Goal: Task Accomplishment & Management: Complete application form

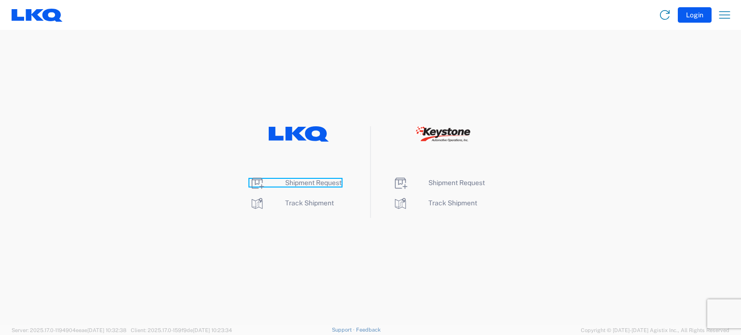
click at [304, 182] on span "Shipment Request" at bounding box center [313, 183] width 56 height 8
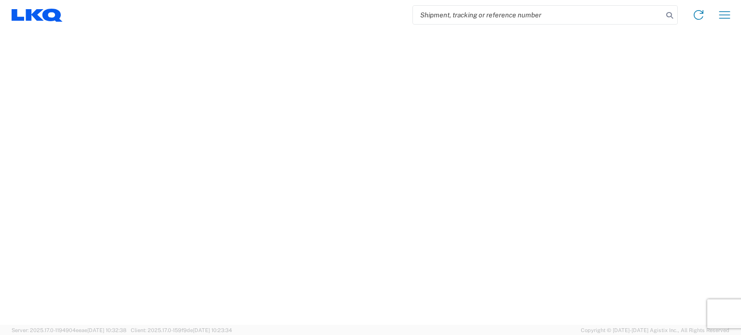
select select "FULL"
select select "LBS"
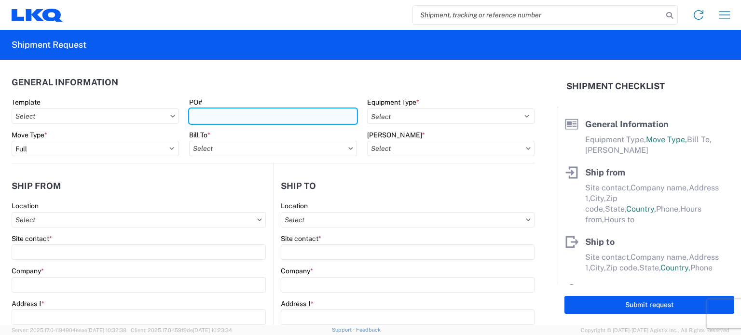
click at [258, 117] on input "PO#" at bounding box center [272, 115] width 167 height 15
type input "S000000084"
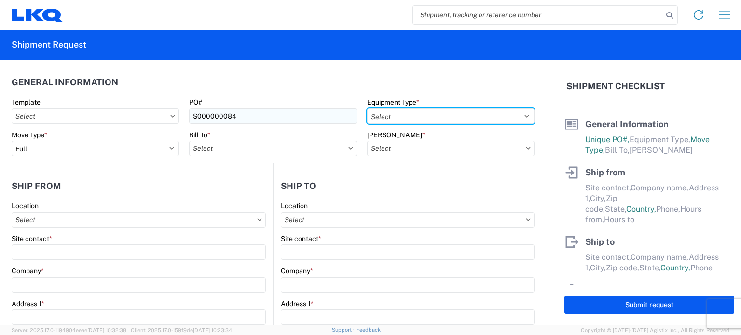
select select "STDV"
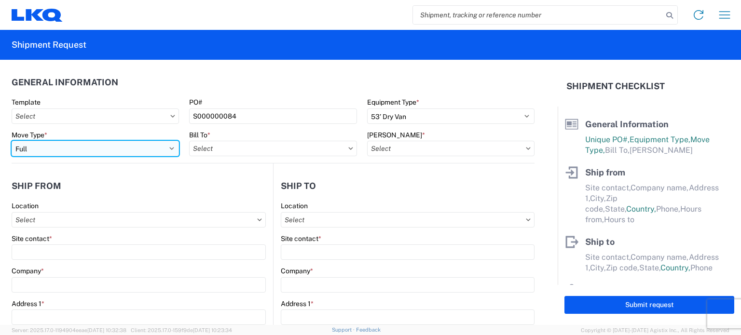
click at [161, 150] on select "Select Full Partial TL" at bounding box center [95, 148] width 167 height 15
select select "PARTIAL_TL"
click at [12, 141] on select "Select Full Partial TL" at bounding box center [95, 148] width 167 height 15
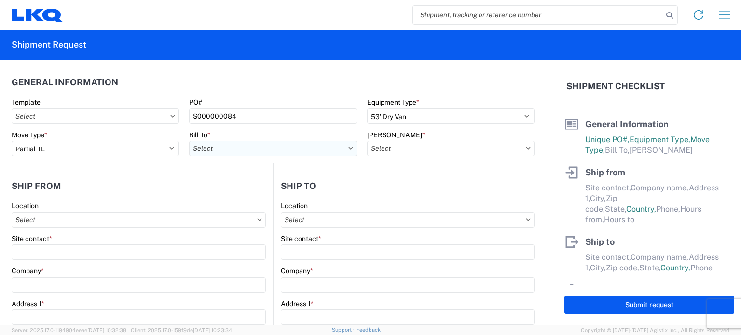
click at [216, 144] on input "Bill To *" at bounding box center [272, 148] width 167 height 15
type input "1634"
click at [266, 186] on div "1634 - [GEOGRAPHIC_DATA] - [PERSON_NAME] - Boat Rock" at bounding box center [283, 191] width 189 height 15
type input "1634 - [GEOGRAPHIC_DATA] - [PERSON_NAME] - Boat Rock"
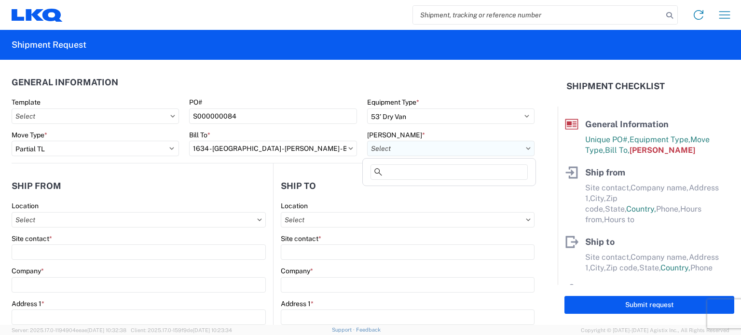
click at [422, 142] on input "[PERSON_NAME] *" at bounding box center [450, 148] width 167 height 15
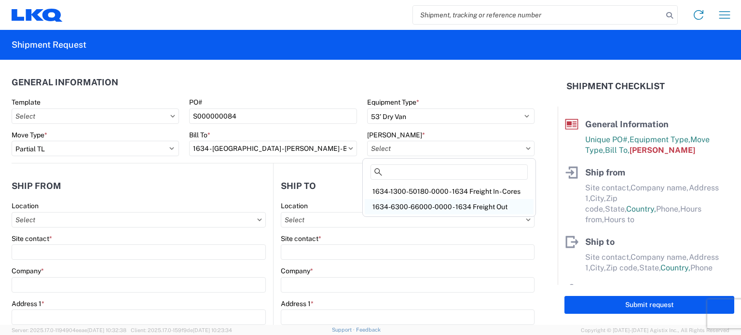
click at [412, 202] on div "1634-6300-66000-0000 - 1634 Freight Out" at bounding box center [448, 206] width 169 height 15
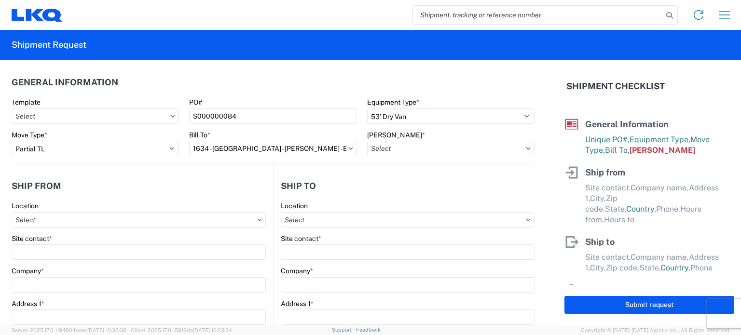
type input "1634-6300-66000-0000 - 1634 Freight Out"
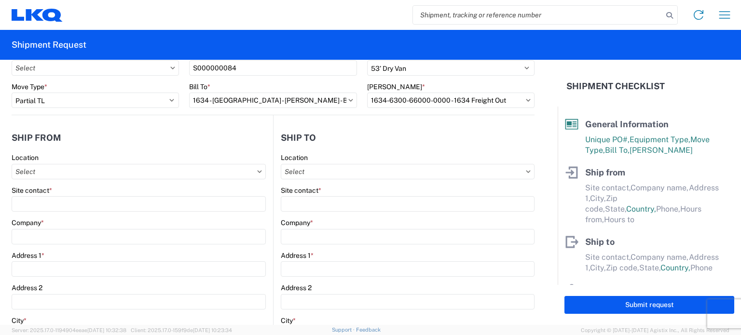
scroll to position [96, 0]
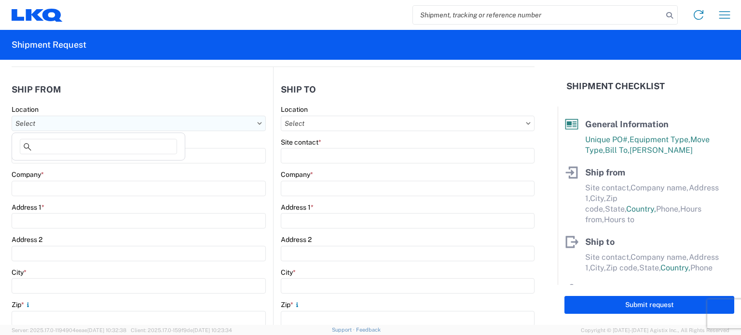
click at [154, 125] on input "Location" at bounding box center [139, 123] width 254 height 15
type input "1634"
click at [110, 166] on div "1634 - [GEOGRAPHIC_DATA] - [PERSON_NAME] - Boat Rock" at bounding box center [108, 165] width 189 height 15
type input "1634 - [GEOGRAPHIC_DATA] - [PERSON_NAME] - Boat Rock"
type input "LKQ Corporation"
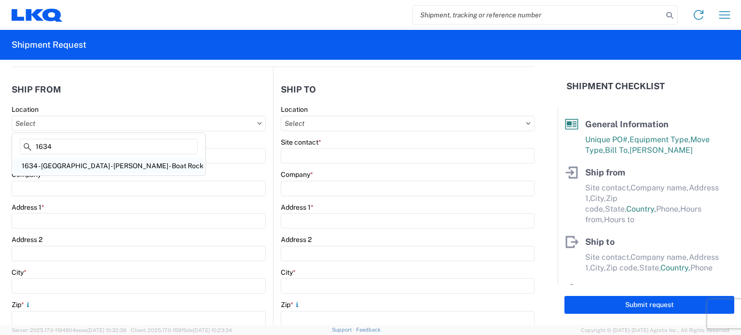
type input "[STREET_ADDRESS]"
type input "[GEOGRAPHIC_DATA]"
type input "30336"
select select "GA"
select select "US"
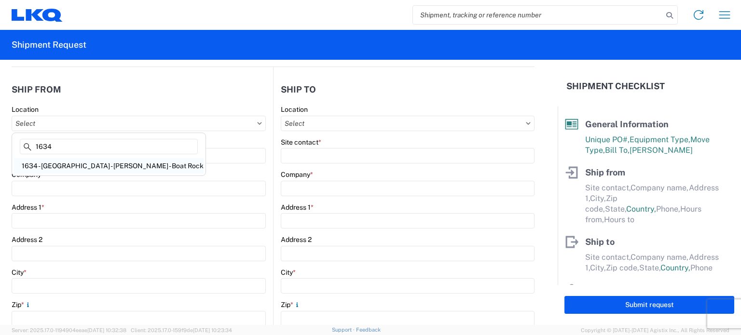
type input "[PHONE_NUMBER]"
type input "00:00"
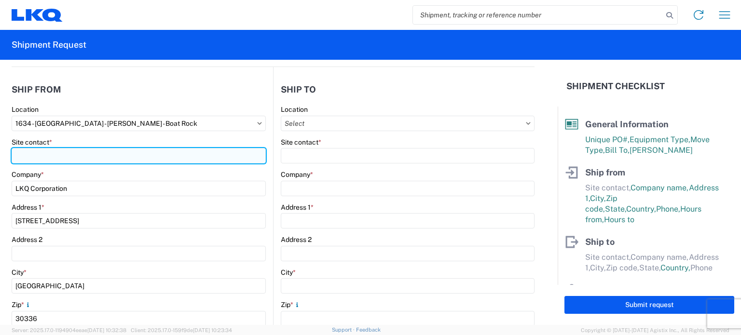
click at [78, 156] on input "Site contact *" at bounding box center [139, 155] width 254 height 15
type input "[PERSON_NAME]"
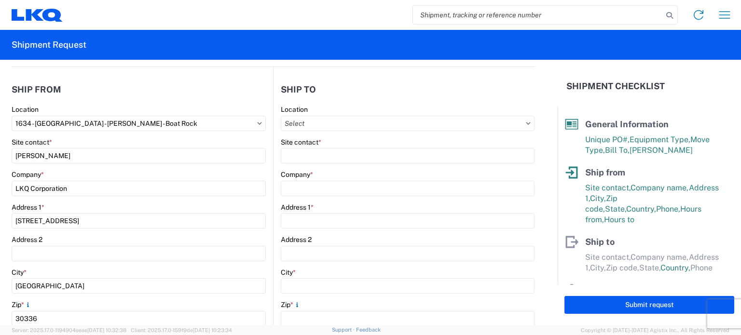
click at [92, 75] on agx-shipment-stop-widget-v2 "Ship from 1634 Location 1634 - [GEOGRAPHIC_DATA] - [PERSON_NAME] - Boat Rock Si…" at bounding box center [142, 276] width 261 height 419
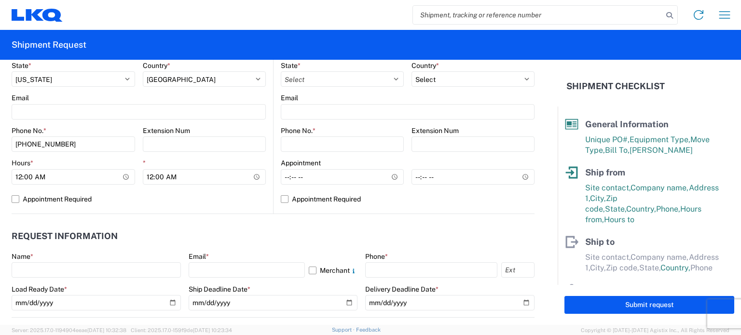
scroll to position [386, 0]
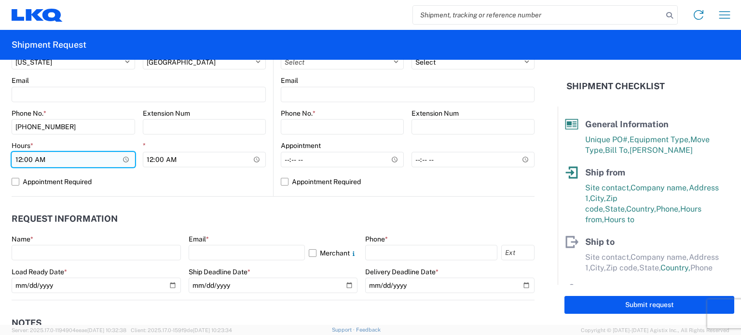
click at [21, 158] on input "00:00" at bounding box center [73, 159] width 123 height 15
type input "07:00"
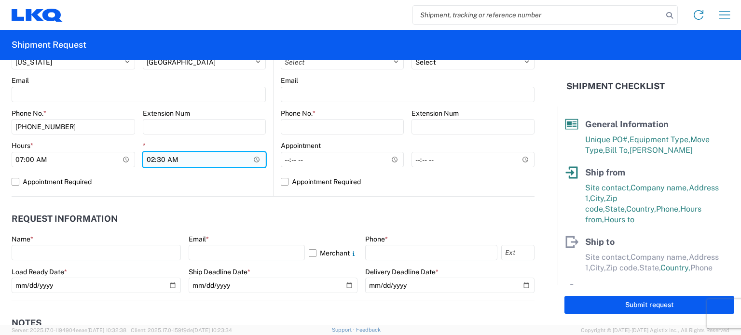
click at [171, 162] on input "02:30" at bounding box center [204, 159] width 123 height 15
type input "14:30"
click at [185, 215] on header "Request Information" at bounding box center [273, 219] width 523 height 22
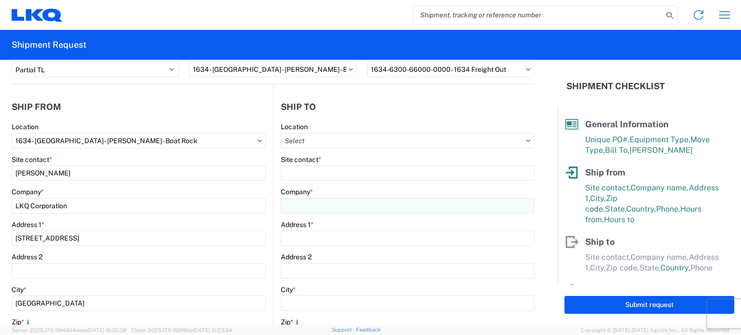
scroll to position [96, 0]
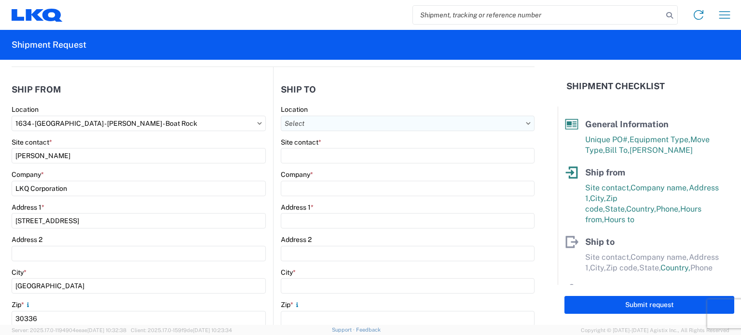
click at [293, 117] on input "Location" at bounding box center [408, 123] width 254 height 15
type input "l"
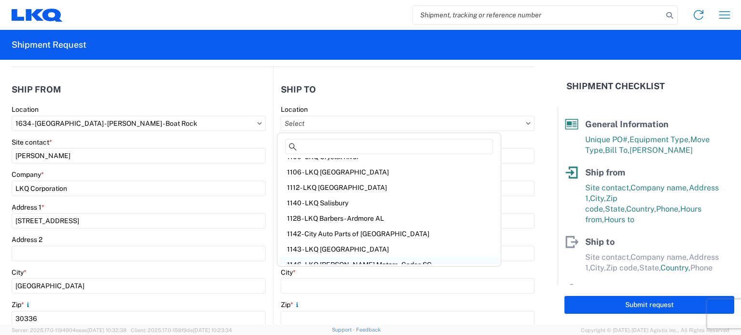
scroll to position [0, 0]
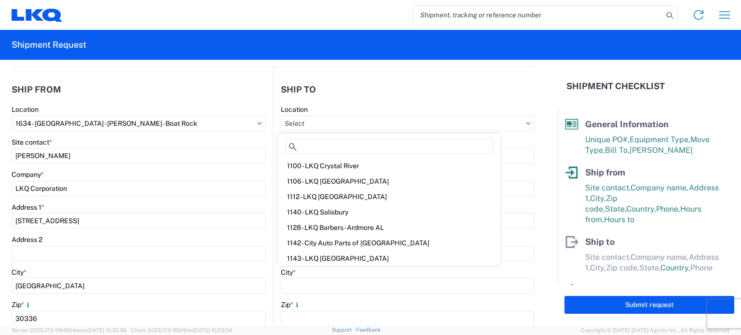
click at [411, 79] on header "Ship to" at bounding box center [403, 90] width 261 height 22
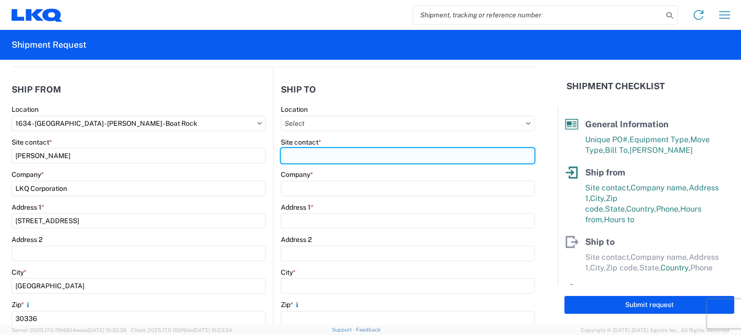
click at [316, 158] on input "Site contact *" at bounding box center [408, 155] width 254 height 15
type input "r"
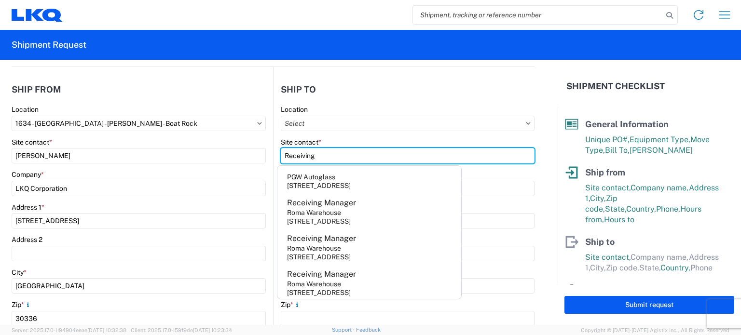
scroll to position [632, 0]
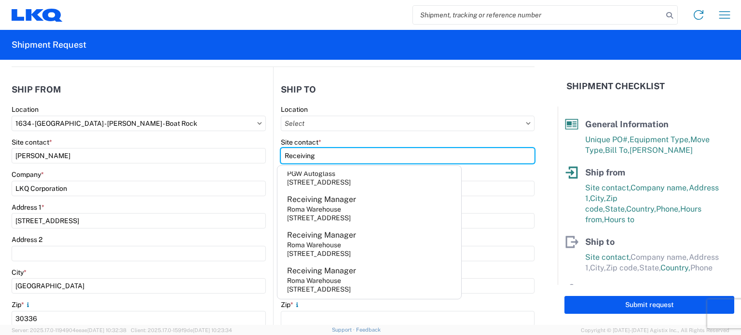
type input "Receiving"
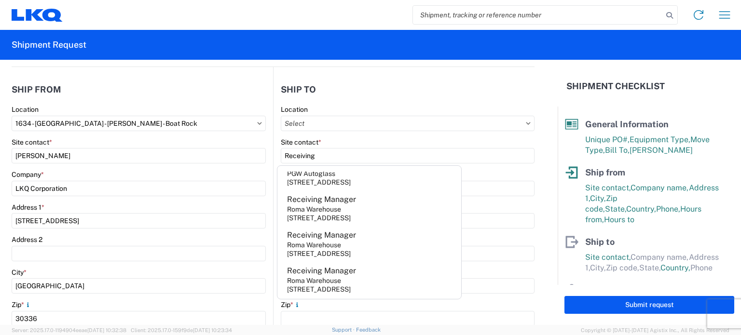
click at [414, 92] on header "Ship to" at bounding box center [403, 90] width 261 height 22
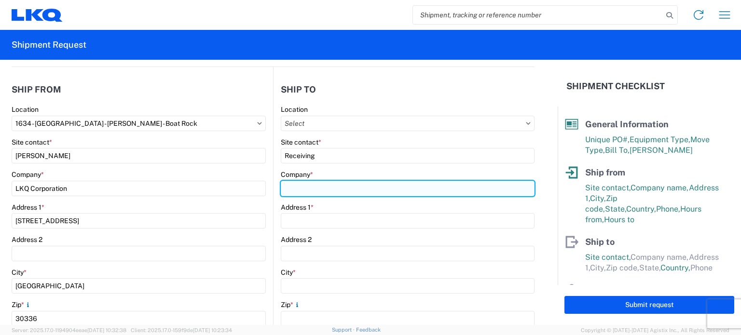
click at [322, 190] on input "Company *" at bounding box center [408, 188] width 254 height 15
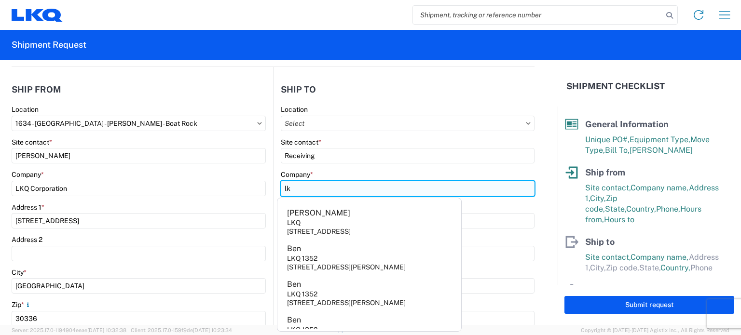
type input "l"
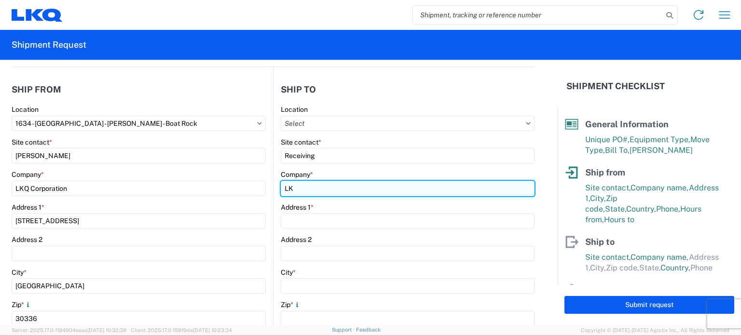
type input "L"
type input "G"
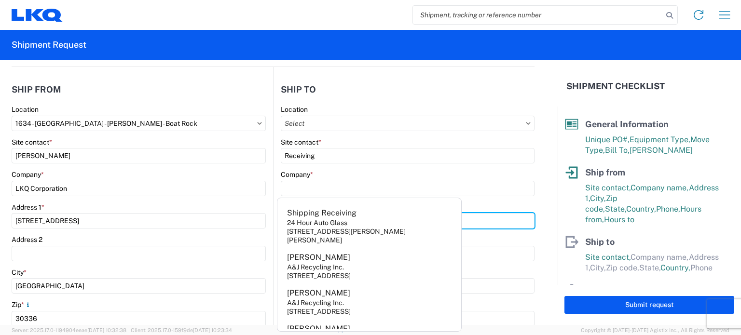
click at [490, 218] on div "Address 1 *" at bounding box center [408, 216] width 254 height 26
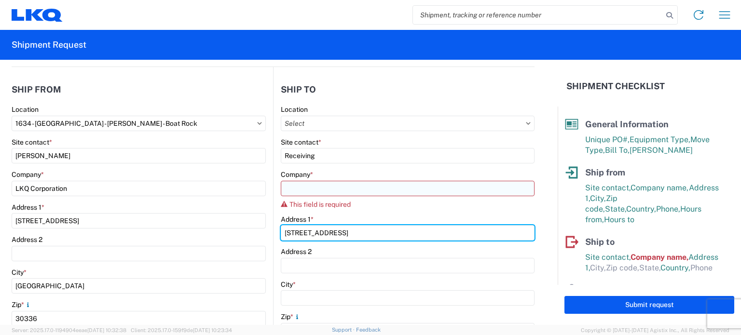
type input "[STREET_ADDRESS]"
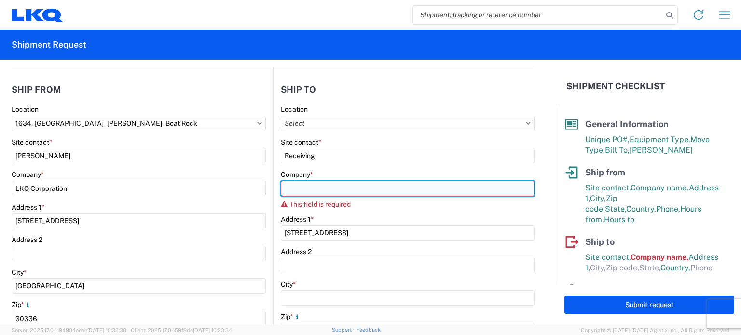
click at [421, 182] on input "Company *" at bounding box center [408, 188] width 254 height 15
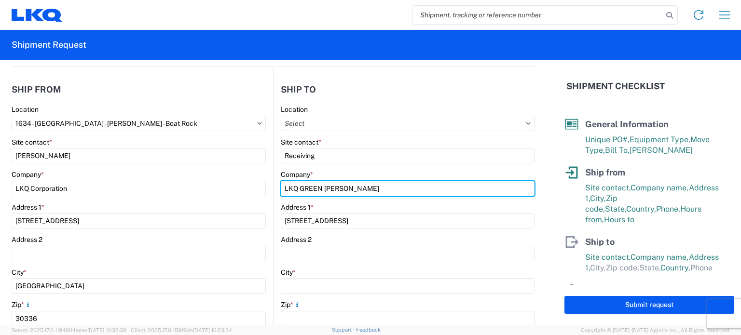
type input "LKQ GREEN [PERSON_NAME]"
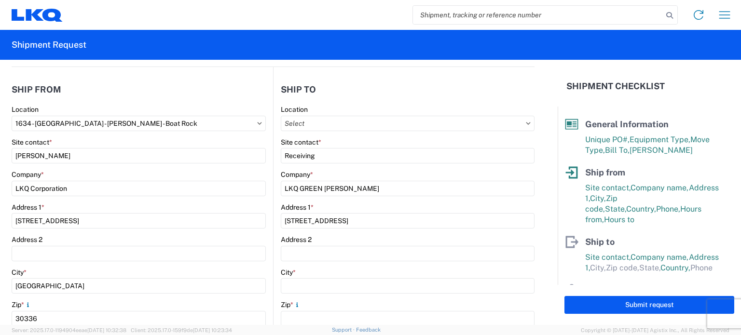
click at [357, 98] on header "Ship to" at bounding box center [403, 90] width 261 height 22
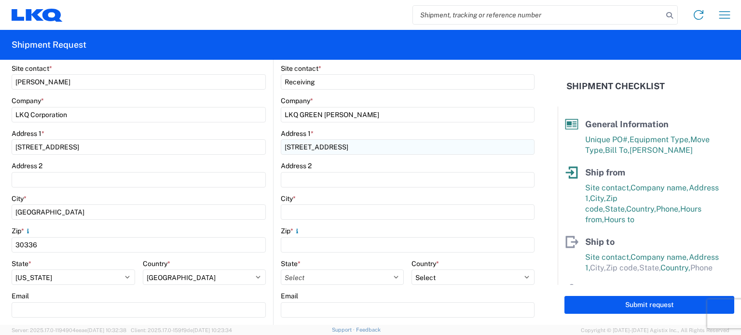
scroll to position [193, 0]
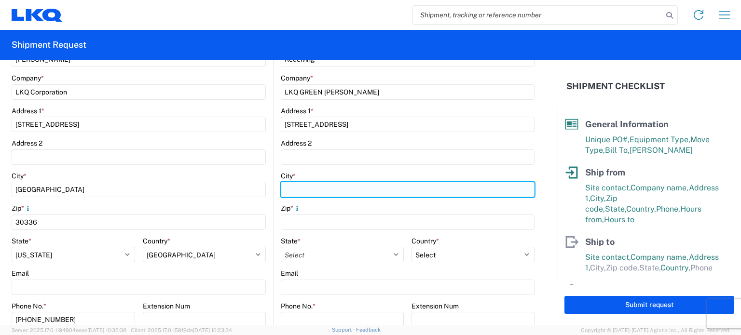
click at [315, 183] on input "City *" at bounding box center [408, 189] width 254 height 15
type input "[PERSON_NAME]"
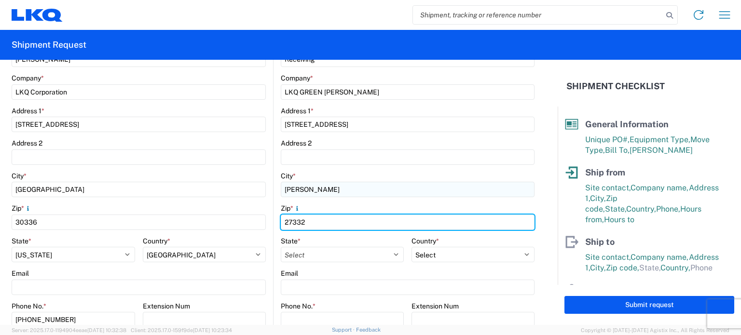
type input "27332"
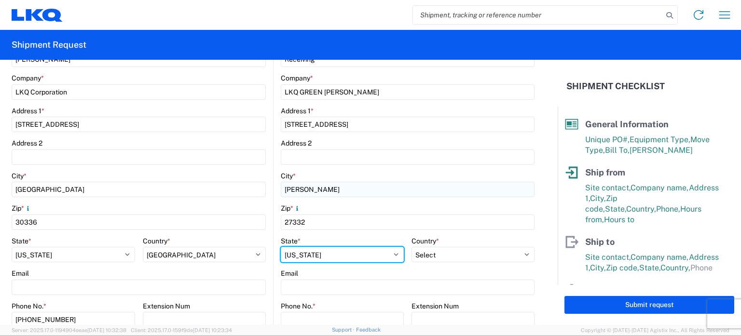
select select "NC"
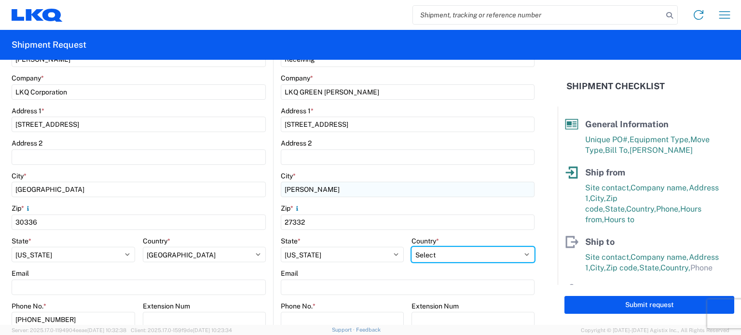
select select "US"
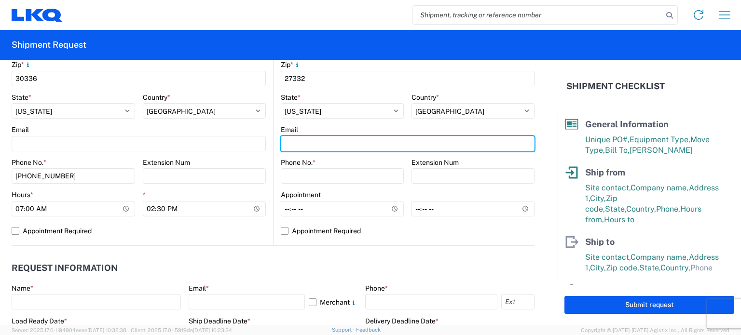
scroll to position [386, 0]
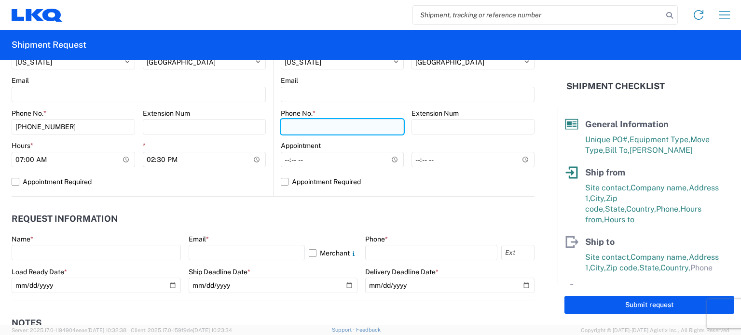
click at [321, 128] on input "Phone No. *" at bounding box center [342, 126] width 123 height 15
type input "8144410455"
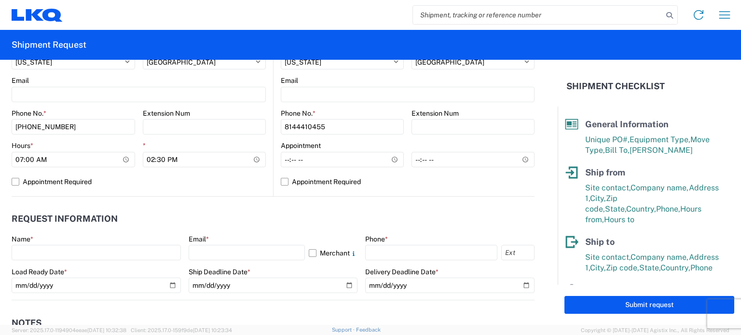
click at [347, 207] on agx-request-info "Request Information Name * Email * Merchant Phone * Load Ready Date * Ship Dead…" at bounding box center [273, 249] width 523 height 104
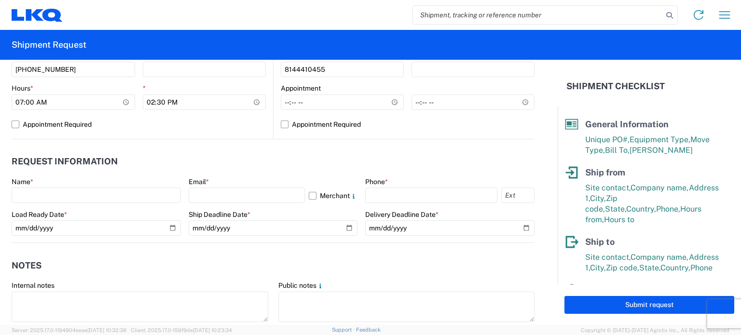
scroll to position [482, 0]
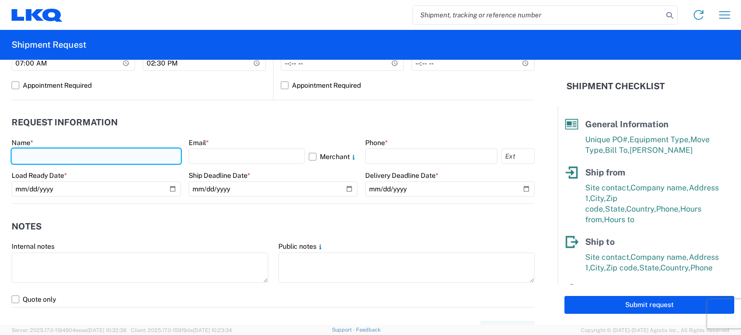
click at [135, 154] on input "text" at bounding box center [96, 155] width 169 height 15
type input "[PERSON_NAME]"
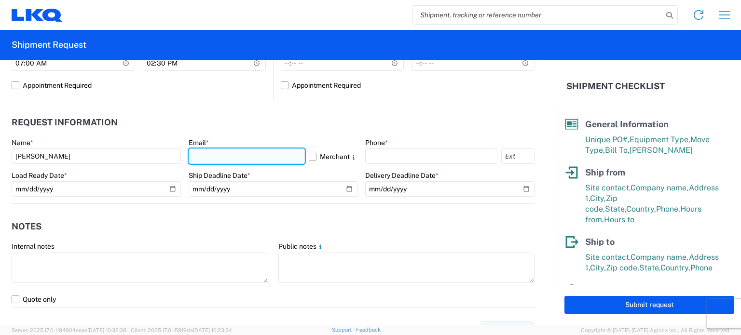
click at [219, 159] on input "text" at bounding box center [247, 155] width 117 height 15
type input "[EMAIL_ADDRESS][DOMAIN_NAME]"
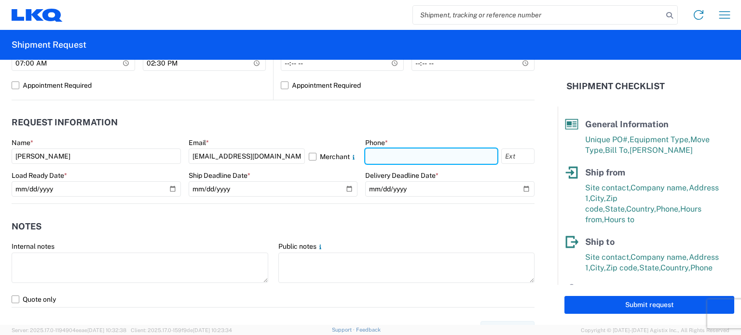
click at [378, 162] on input "text" at bounding box center [431, 155] width 132 height 15
type input "[PHONE_NUMBER]"
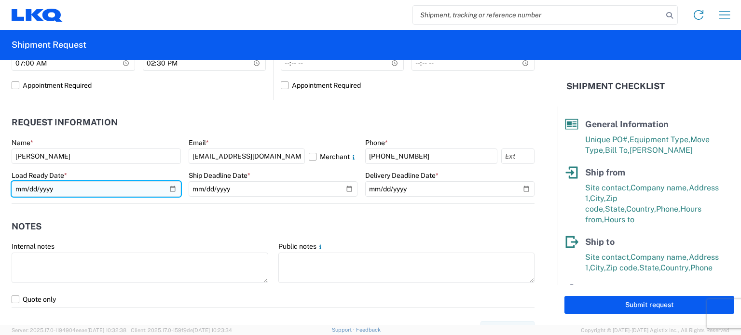
click at [172, 191] on input "date" at bounding box center [96, 188] width 169 height 15
type input "[DATE]"
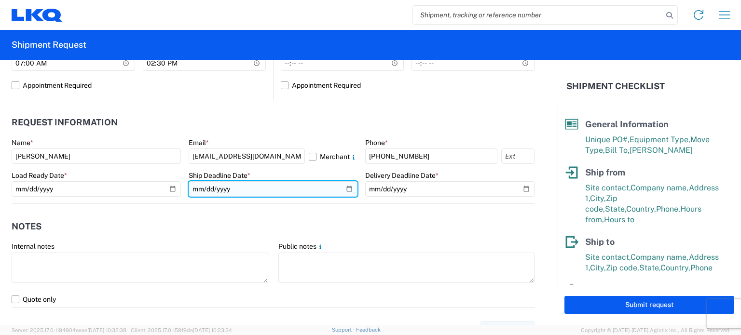
click at [341, 190] on input "date" at bounding box center [273, 188] width 169 height 15
type input "[DATE]"
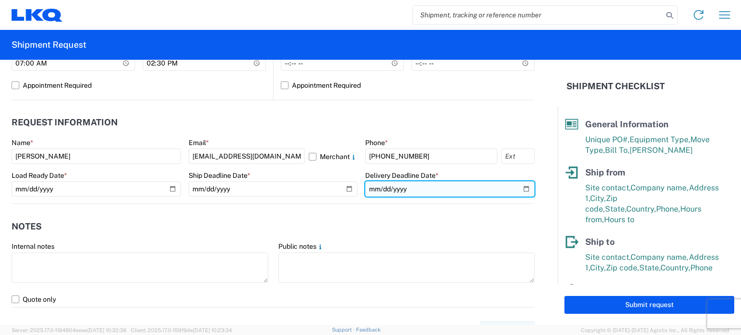
click at [523, 192] on input "date" at bounding box center [449, 188] width 169 height 15
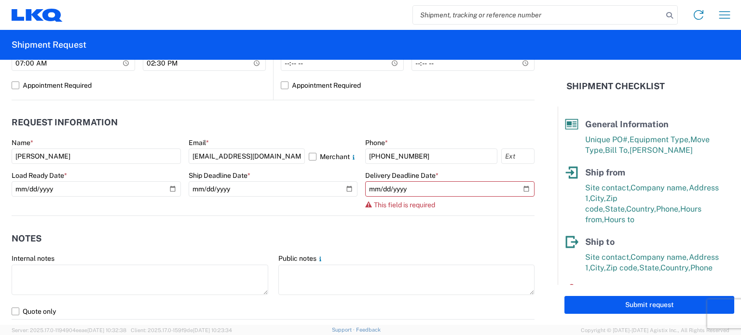
click at [179, 210] on form "General Information Template PO# S000000084 Equipment Type * Select 53’ Dry Van…" at bounding box center [278, 192] width 557 height 265
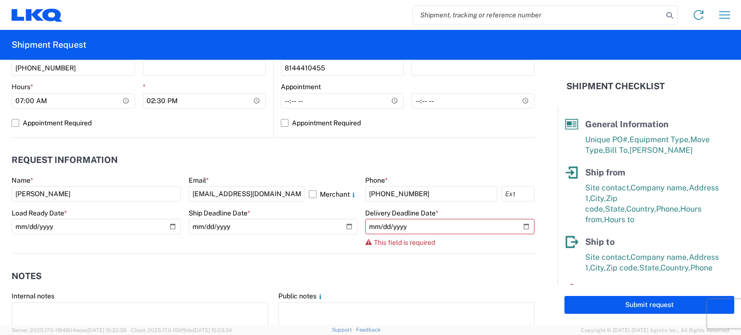
scroll to position [428, 0]
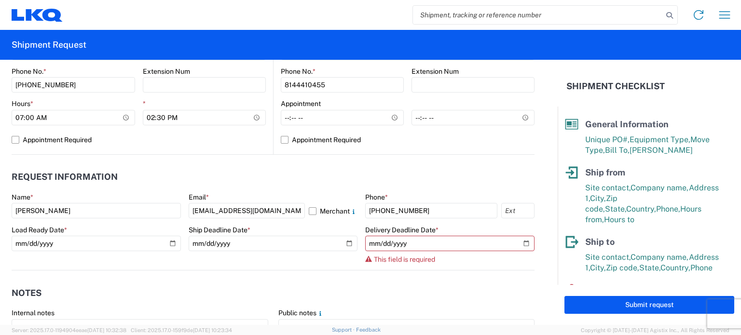
click at [378, 163] on agx-request-info "Request Information Name * [PERSON_NAME] Email * [EMAIL_ADDRESS][DOMAIN_NAME] M…" at bounding box center [273, 213] width 523 height 116
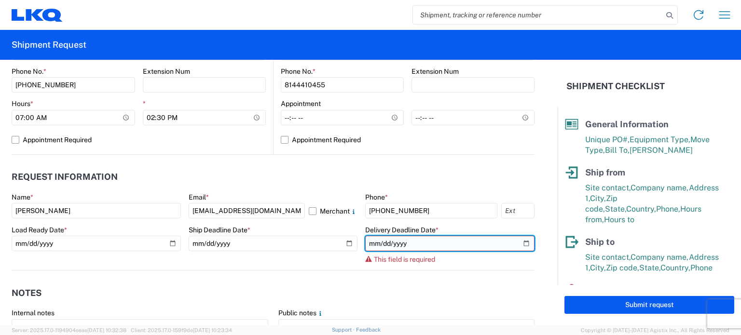
click at [430, 250] on input "date" at bounding box center [449, 243] width 169 height 15
click at [503, 242] on input "date" at bounding box center [449, 243] width 169 height 15
click at [517, 240] on input "date" at bounding box center [449, 243] width 169 height 15
type input "[DATE]"
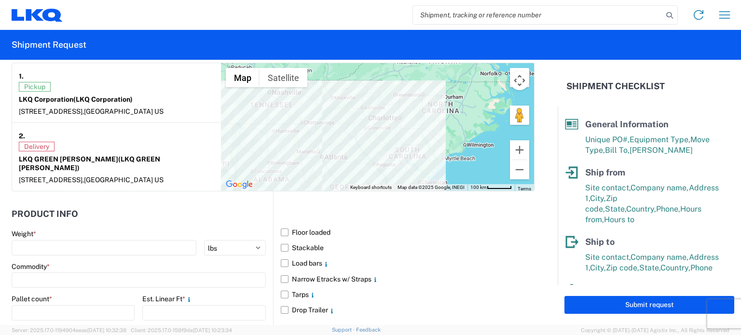
scroll to position [813, 0]
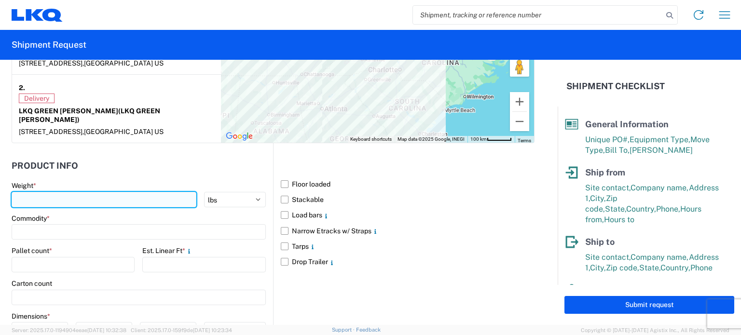
click at [93, 199] on input "number" at bounding box center [104, 199] width 185 height 15
type input "9643"
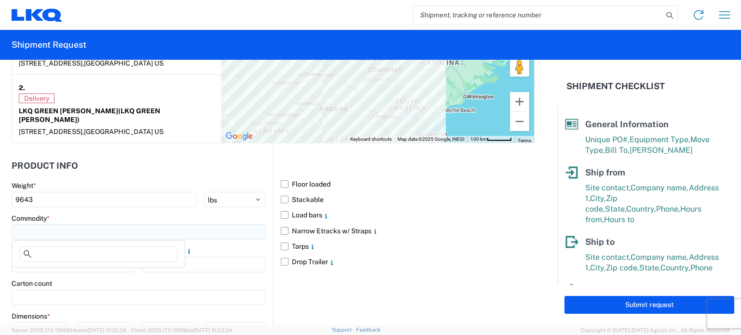
click at [57, 231] on input at bounding box center [139, 231] width 254 height 15
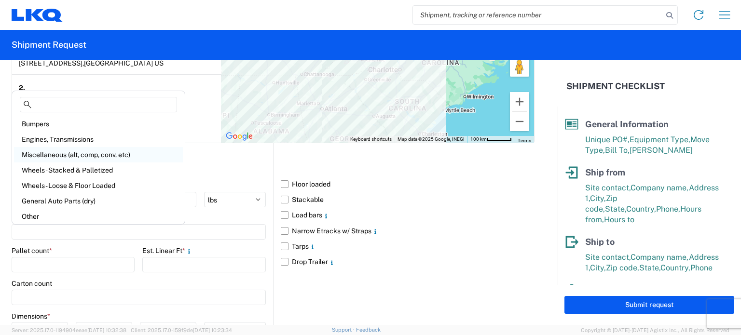
click at [59, 155] on div "Miscellaneous (alt, comp, conv, etc)" at bounding box center [98, 154] width 169 height 15
type input "Miscellaneous (alt, comp, conv, etc)"
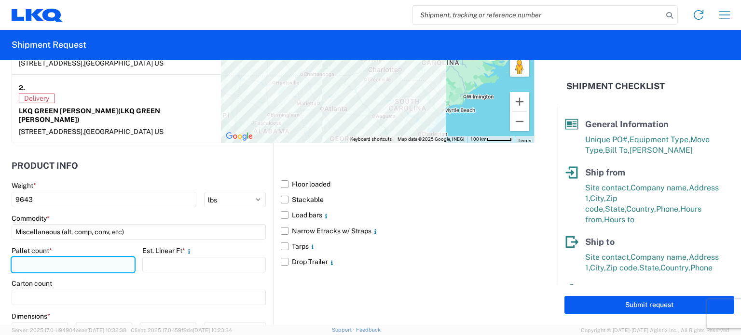
click at [61, 267] on input "number" at bounding box center [73, 264] width 123 height 15
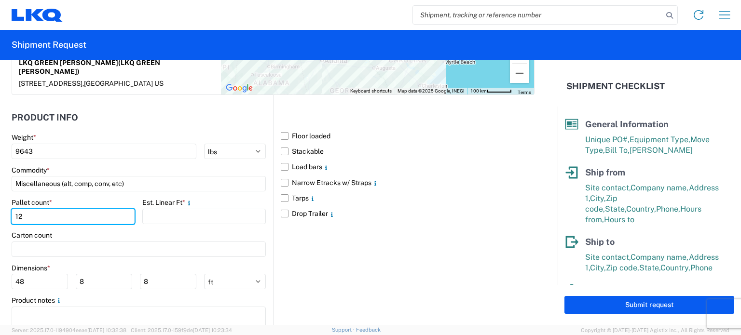
type input "12"
click at [143, 235] on div "Carton count" at bounding box center [139, 235] width 254 height 9
click at [281, 133] on label "Floor loaded" at bounding box center [408, 135] width 254 height 15
click at [0, 0] on input "Floor loaded" at bounding box center [0, 0] width 0 height 0
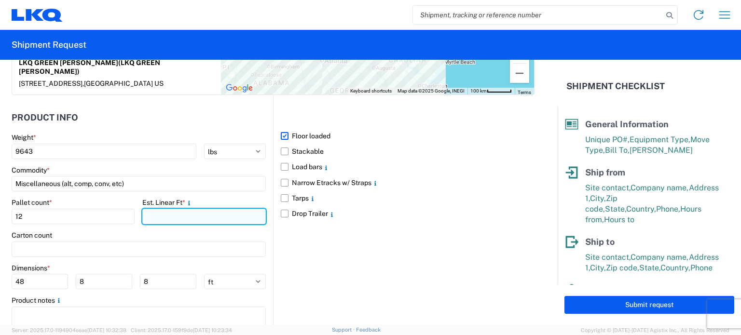
click at [162, 214] on input "number" at bounding box center [203, 216] width 123 height 15
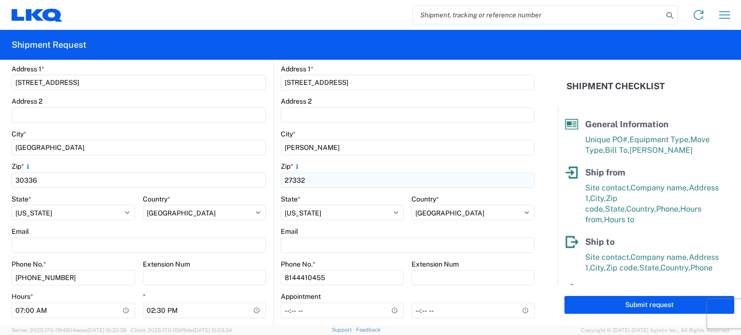
scroll to position [0, 0]
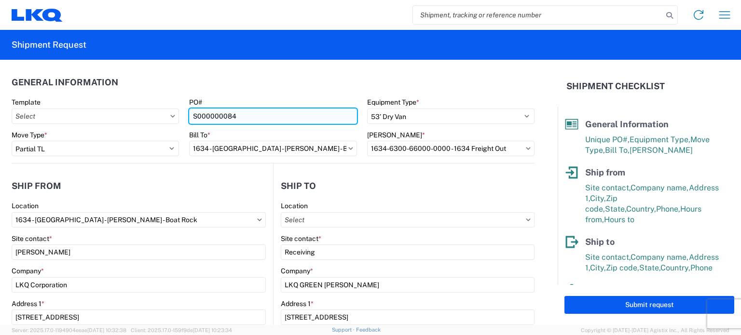
click at [189, 119] on input "S000000084" at bounding box center [272, 115] width 167 height 15
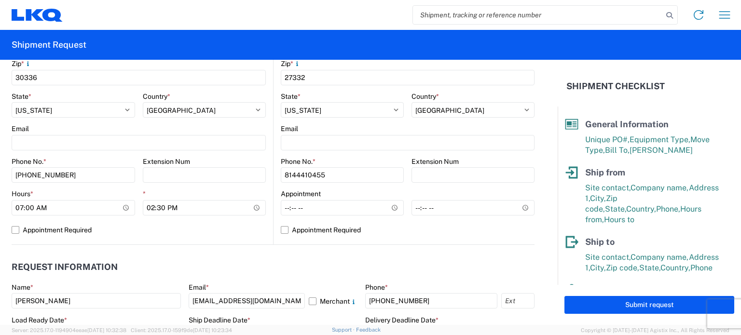
scroll to position [386, 0]
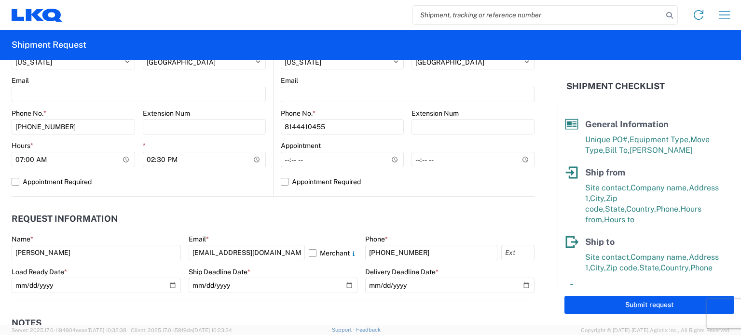
type input "B68990|S000000084"
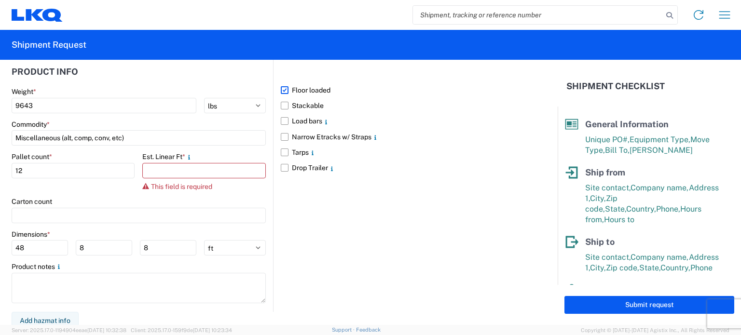
scroll to position [910, 0]
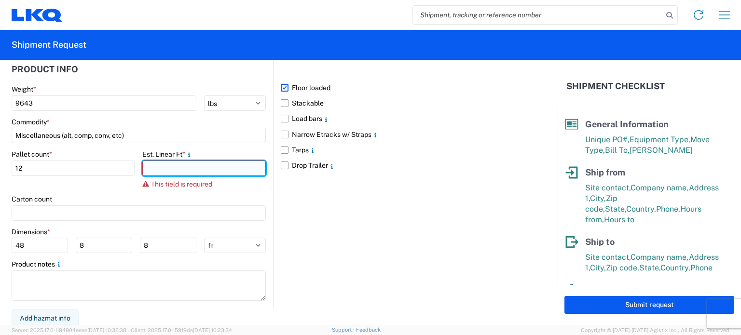
click at [208, 162] on input "number" at bounding box center [203, 168] width 123 height 15
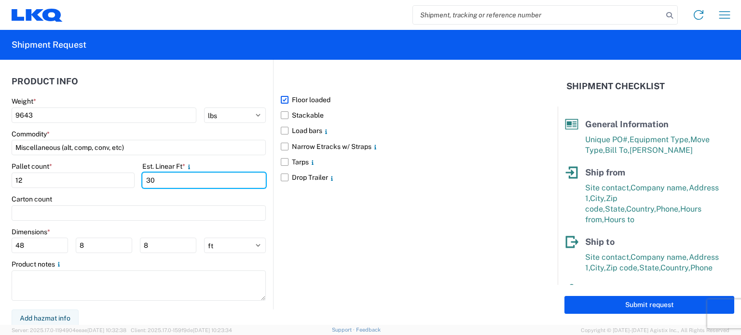
type input "30"
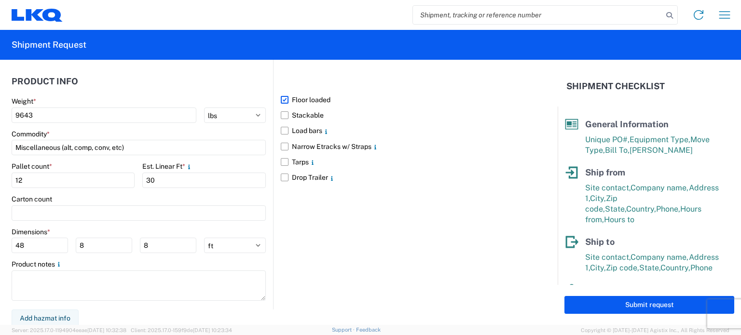
click at [185, 196] on div "Carton count" at bounding box center [139, 199] width 254 height 9
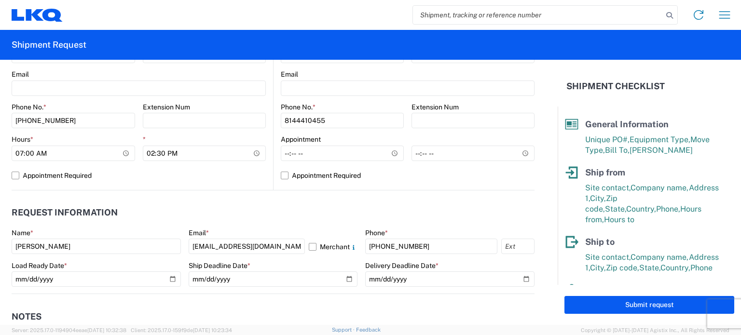
scroll to position [434, 0]
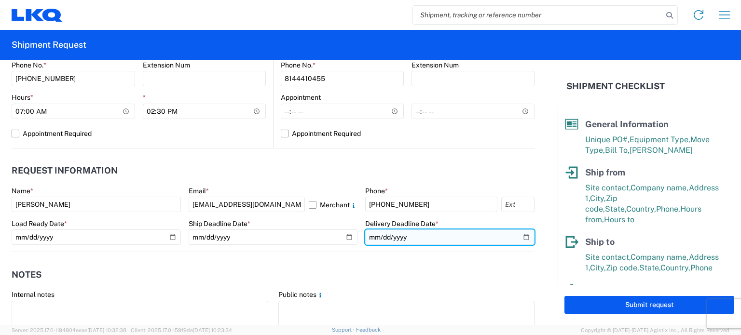
click at [518, 237] on input "[DATE]" at bounding box center [449, 236] width 169 height 15
type input "[DATE]"
click at [482, 235] on input "[DATE]" at bounding box center [449, 236] width 169 height 15
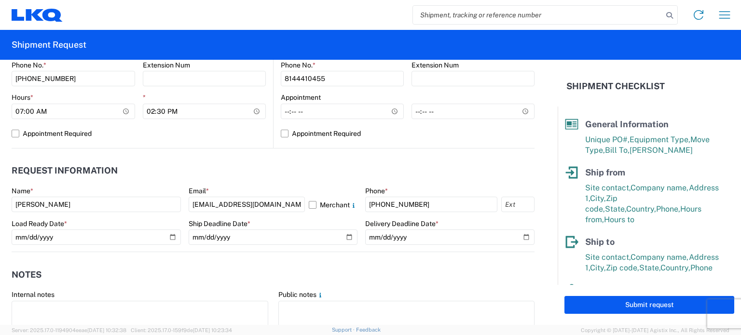
click at [363, 181] on header "Request Information" at bounding box center [273, 171] width 523 height 22
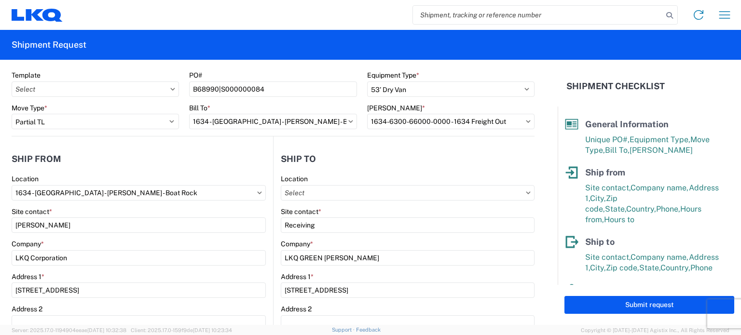
scroll to position [0, 0]
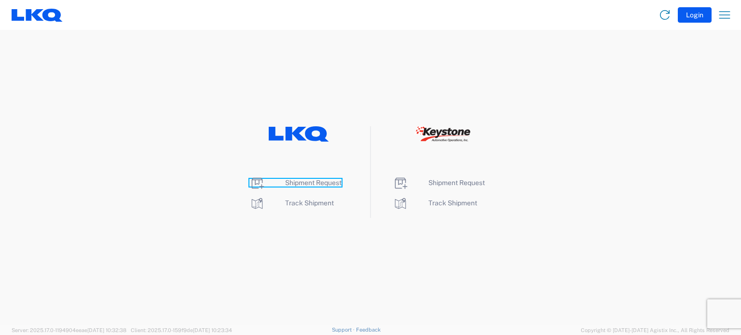
click at [314, 185] on span "Shipment Request" at bounding box center [313, 183] width 56 height 8
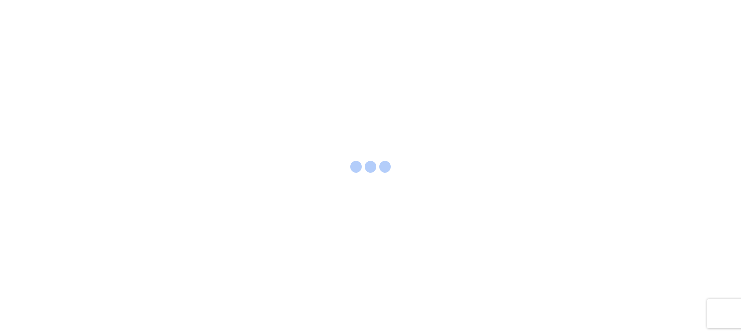
select select "FULL"
select select "LBS"
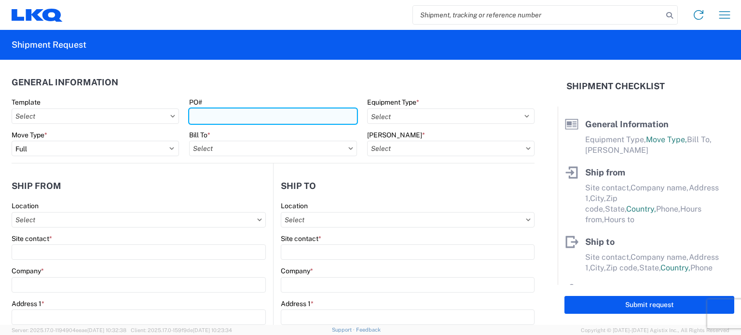
click at [211, 112] on input "PO#" at bounding box center [272, 115] width 167 height 15
type input "B68990|S000000084"
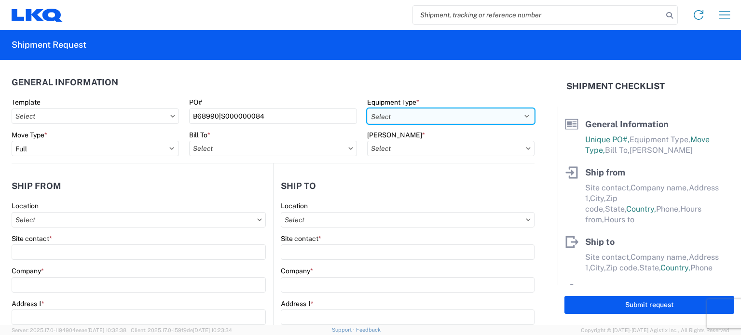
click at [407, 113] on select "Select 53’ Dry Van Flatbed Dropdeck (van) Lowboy (flatbed) Rail" at bounding box center [450, 115] width 167 height 15
select select "STDV"
click at [367, 108] on select "Select 53’ Dry Van Flatbed Dropdeck (van) Lowboy (flatbed) Rail" at bounding box center [450, 115] width 167 height 15
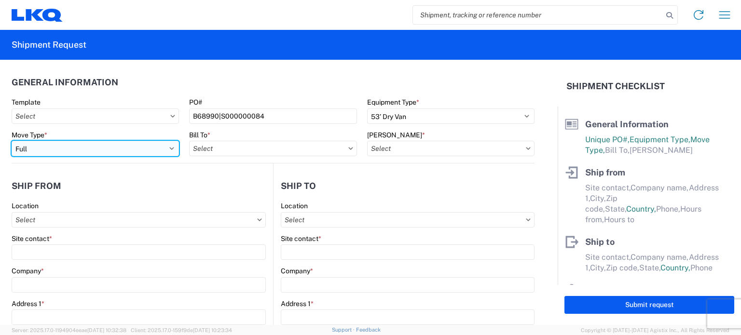
click at [133, 148] on select "Select Full Partial TL" at bounding box center [95, 148] width 167 height 15
select select "PARTIAL_TL"
click at [12, 141] on select "Select Full Partial TL" at bounding box center [95, 148] width 167 height 15
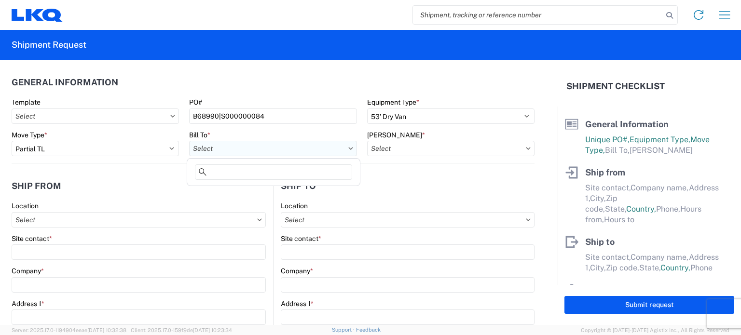
click at [238, 147] on input "Bill To *" at bounding box center [272, 148] width 167 height 15
type input "1634"
click at [235, 191] on div "1634 - [GEOGRAPHIC_DATA] - [PERSON_NAME] - Boat Rock" at bounding box center [283, 191] width 189 height 15
type input "1634 - [GEOGRAPHIC_DATA] - [PERSON_NAME] - Boat Rock"
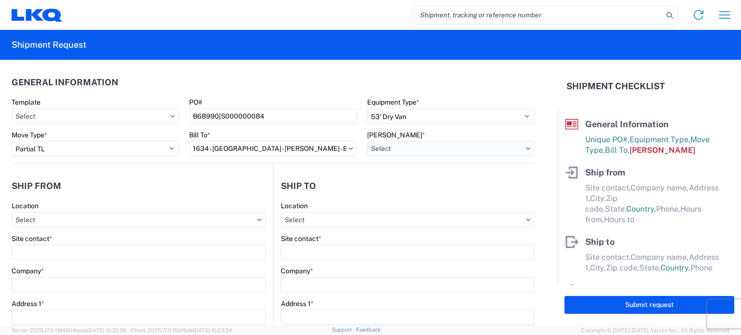
click at [413, 146] on input "[PERSON_NAME] *" at bounding box center [450, 148] width 167 height 15
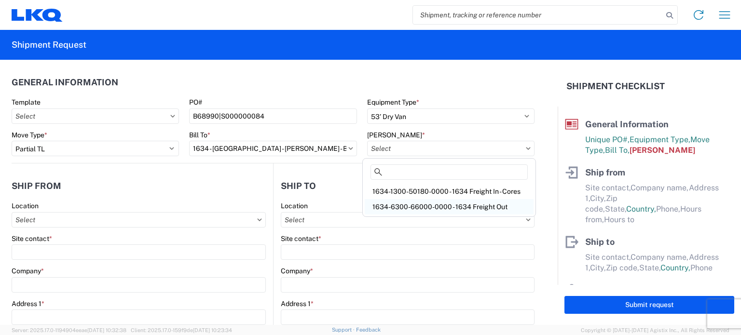
click at [425, 204] on div "1634-6300-66000-0000 - 1634 Freight Out" at bounding box center [448, 206] width 169 height 15
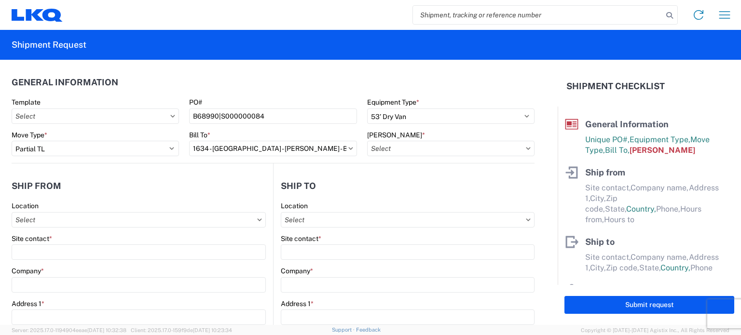
type input "1634-6300-66000-0000 - 1634 Freight Out"
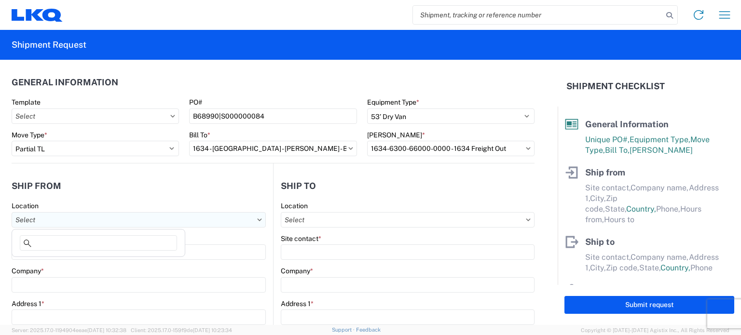
click at [136, 217] on input "Location" at bounding box center [139, 219] width 254 height 15
type input "1634"
click at [69, 262] on div "1634 - [GEOGRAPHIC_DATA] - [PERSON_NAME] - Boat Rock" at bounding box center [108, 262] width 189 height 15
type input "1634 - [GEOGRAPHIC_DATA] - [PERSON_NAME] - Boat Rock"
type input "LKQ Corporation"
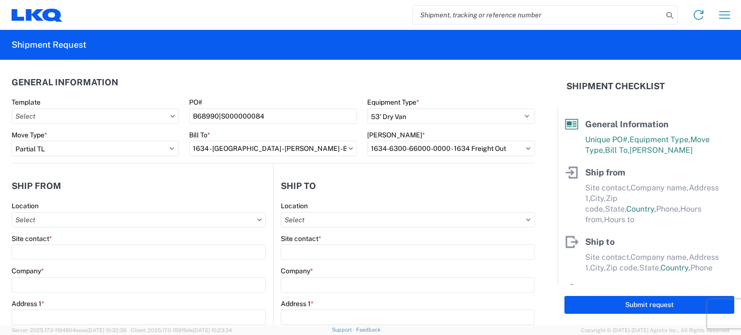
type input "[STREET_ADDRESS]"
type input "[GEOGRAPHIC_DATA]"
type input "30336"
select select "GA"
select select "US"
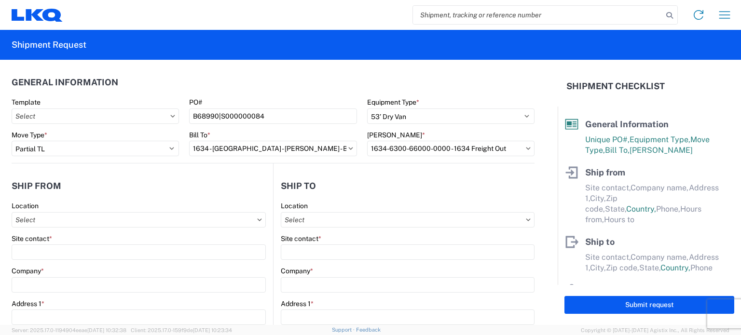
type input "[PHONE_NUMBER]"
type input "00:00"
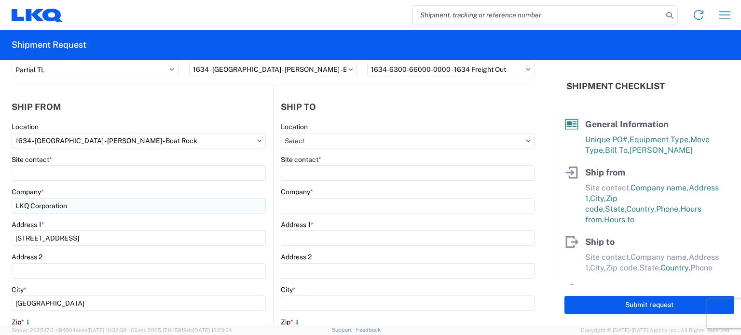
scroll to position [96, 0]
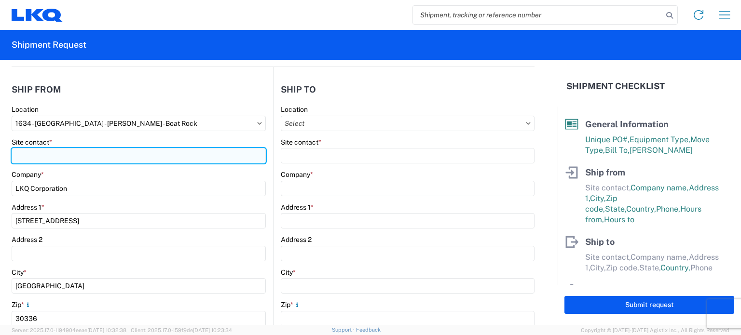
click at [76, 157] on input "Site contact *" at bounding box center [139, 155] width 254 height 15
type input "d"
type input "[PERSON_NAME]"
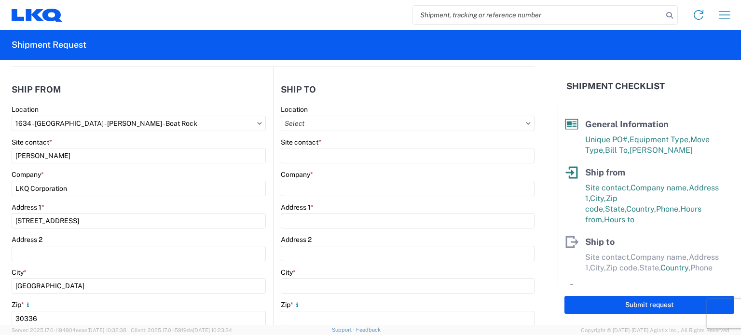
click at [196, 81] on header "Ship from" at bounding box center [142, 90] width 261 height 22
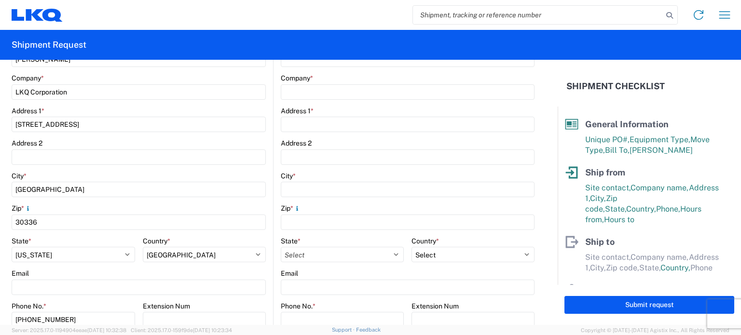
scroll to position [0, 0]
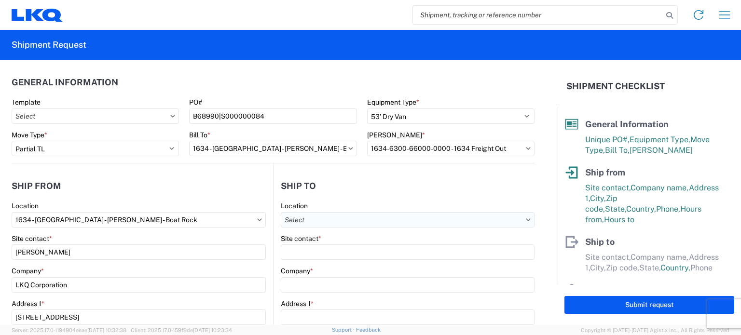
click at [325, 221] on input "Location" at bounding box center [408, 219] width 254 height 15
type input "l"
type input "L"
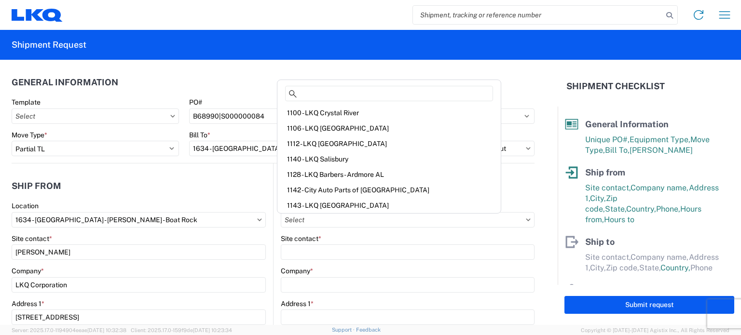
click at [506, 89] on header "General Information" at bounding box center [273, 82] width 523 height 22
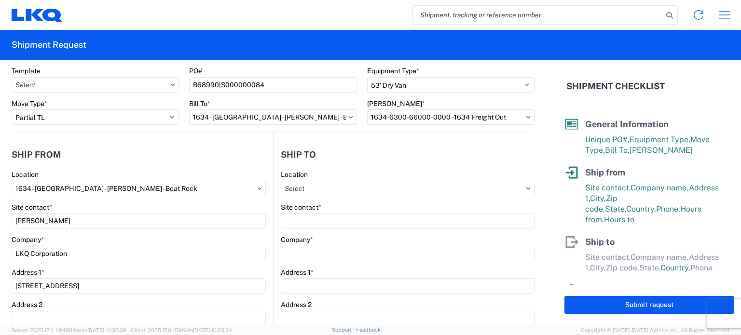
scroll to position [48, 0]
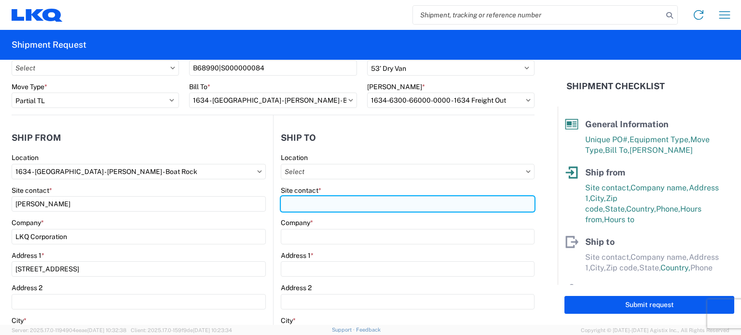
click at [364, 198] on input "Site contact *" at bounding box center [408, 203] width 254 height 15
type input "RECEIVING"
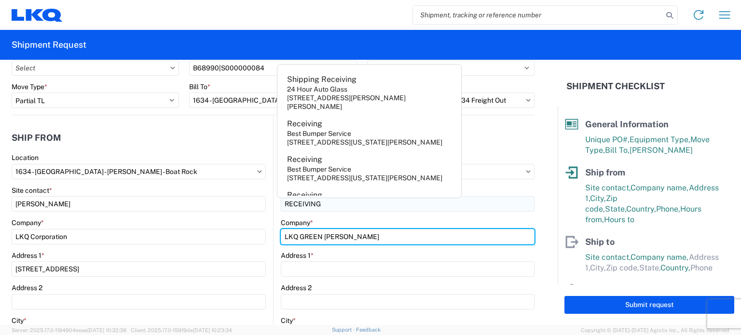
type input "LKQ GREEN [PERSON_NAME]"
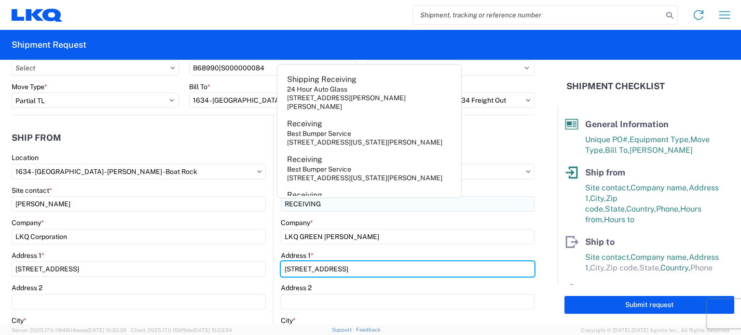
type input "[STREET_ADDRESS]"
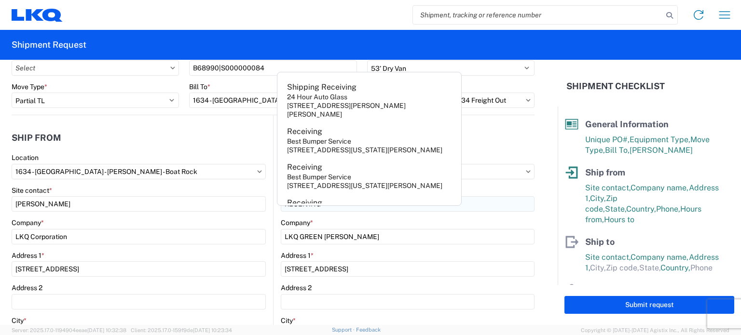
scroll to position [189, 0]
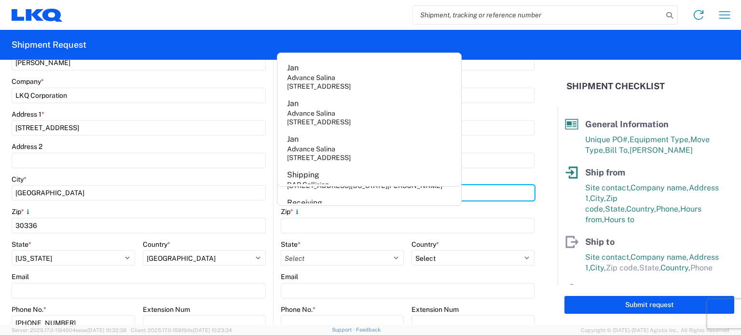
type input "[PERSON_NAME]"
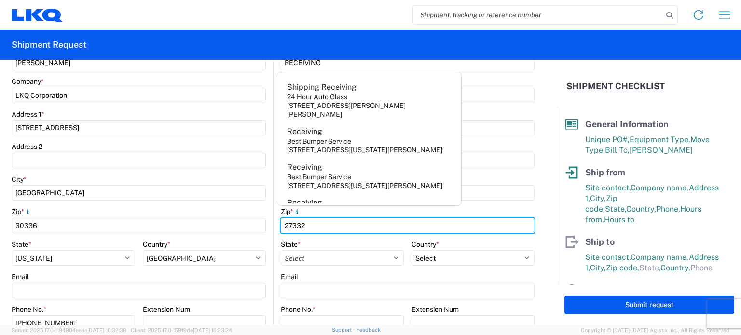
type input "27332"
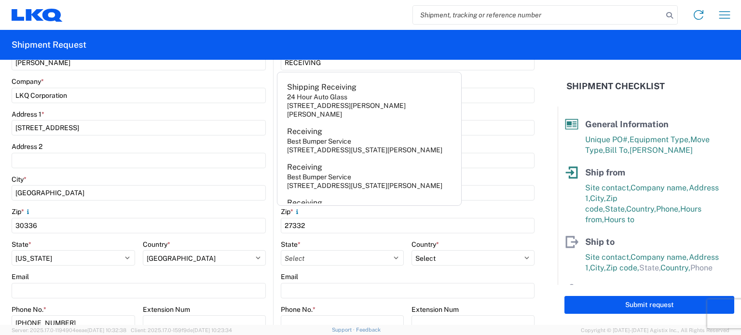
click at [542, 185] on form "General Information Template PO# B68990|S000000084 Equipment Type * Select 53’ …" at bounding box center [278, 192] width 557 height 265
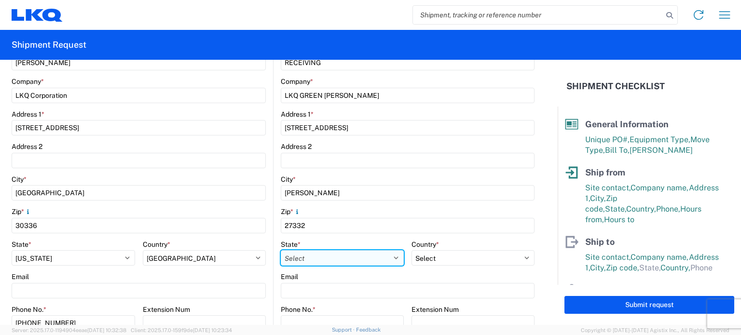
click at [315, 260] on select "Select [US_STATE] [US_STATE] [US_STATE] [US_STATE] Armed Forces Americas Armed …" at bounding box center [342, 257] width 123 height 15
select select "NC"
click at [281, 250] on select "Select [US_STATE] [US_STATE] [US_STATE] [US_STATE] Armed Forces Americas Armed …" at bounding box center [342, 257] width 123 height 15
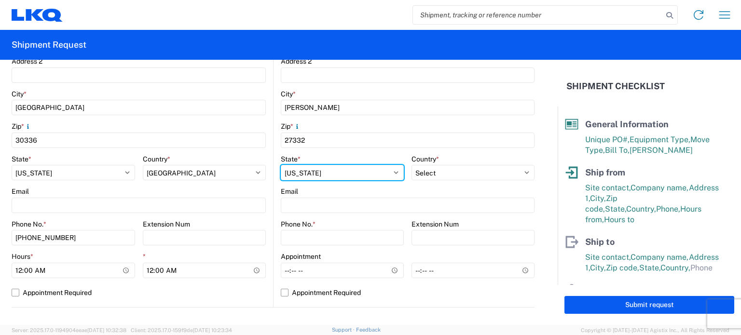
scroll to position [286, 0]
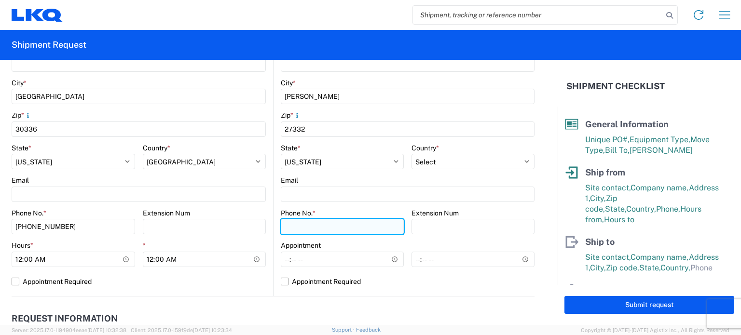
click at [323, 227] on input "Phone No. *" at bounding box center [342, 226] width 123 height 15
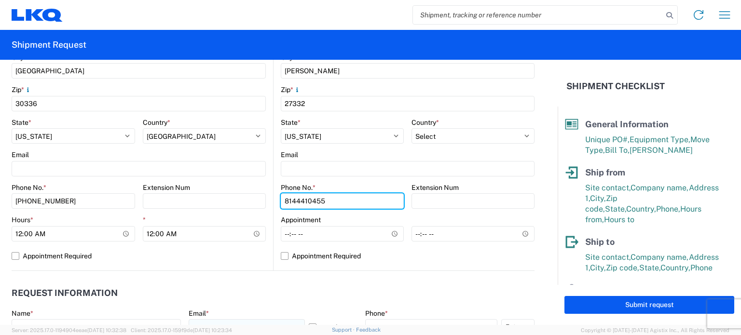
scroll to position [334, 0]
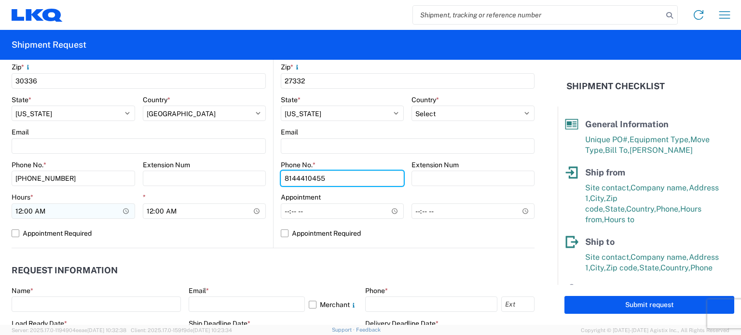
type input "8144410455"
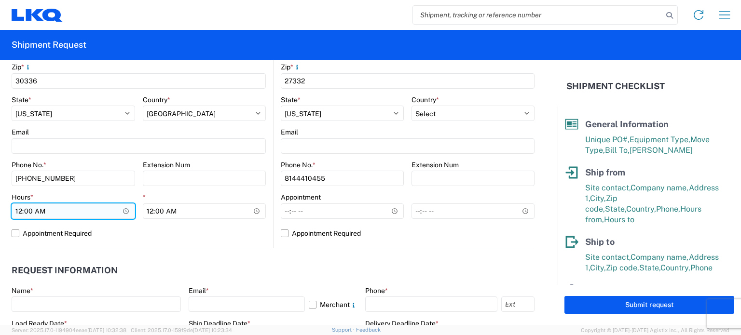
click at [20, 211] on input "00:00" at bounding box center [73, 210] width 123 height 15
type input "07:00"
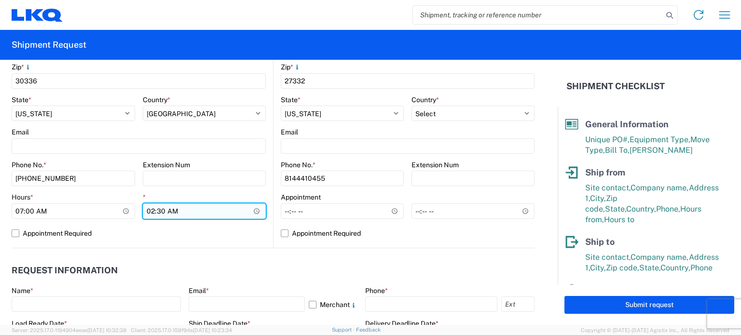
click at [171, 215] on input "02:30" at bounding box center [204, 210] width 123 height 15
type input "14:30"
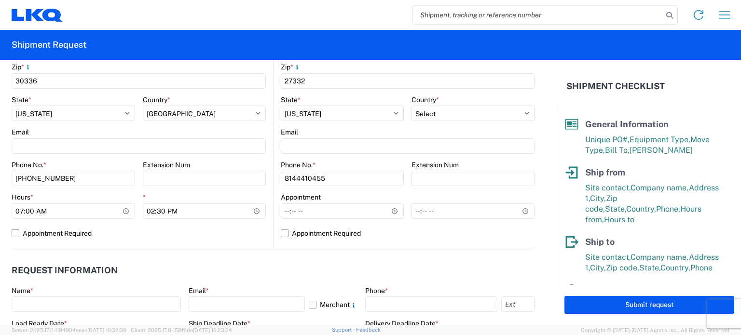
click at [194, 253] on agx-request-info "Request Information Name * Email * Merchant Phone * Load Ready Date * Ship Dead…" at bounding box center [273, 300] width 523 height 104
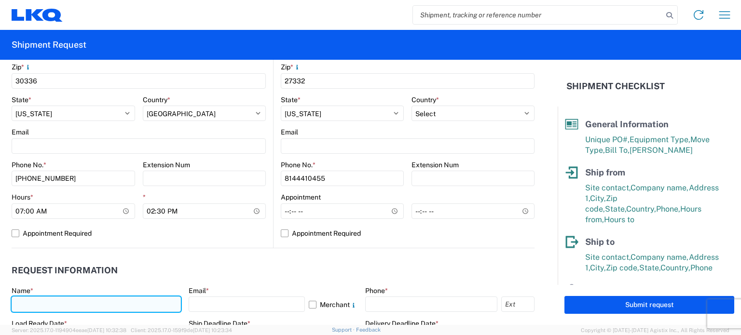
click at [119, 302] on input "text" at bounding box center [96, 304] width 169 height 15
type input "[PERSON_NAME]"
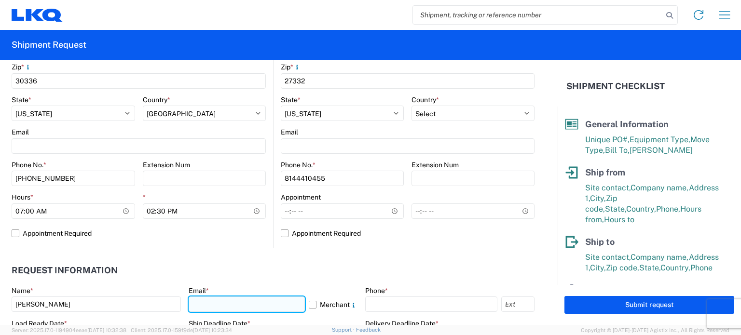
click at [248, 305] on input "text" at bounding box center [247, 304] width 117 height 15
type input "[EMAIL_ADDRESS][DOMAIN_NAME]"
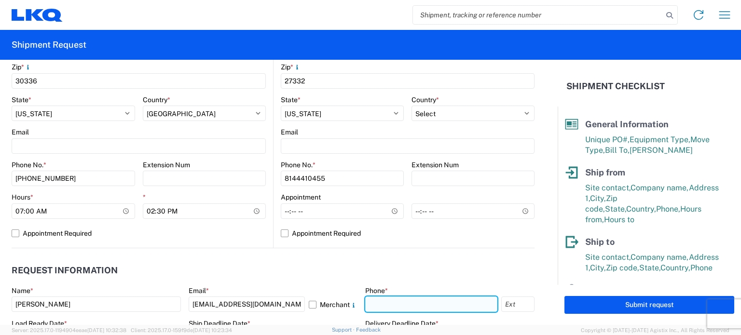
click at [383, 302] on input "text" at bounding box center [431, 304] width 132 height 15
type input "[PHONE_NUMBER]"
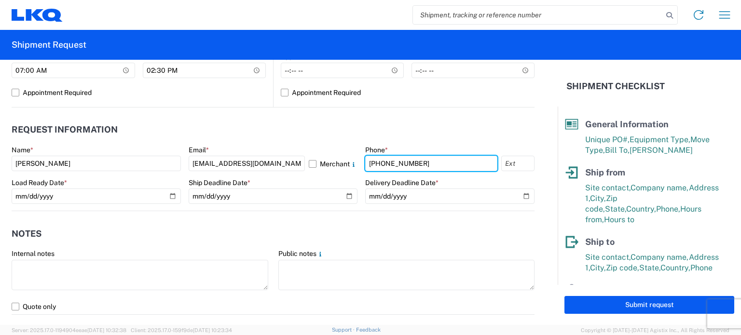
scroll to position [479, 0]
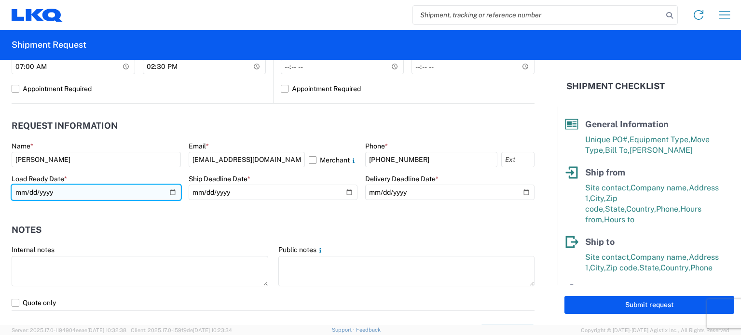
click at [97, 192] on input "date" at bounding box center [96, 192] width 169 height 15
click at [166, 185] on input "date" at bounding box center [96, 192] width 169 height 15
click at [168, 189] on input "date" at bounding box center [96, 192] width 169 height 15
type input "[DATE]"
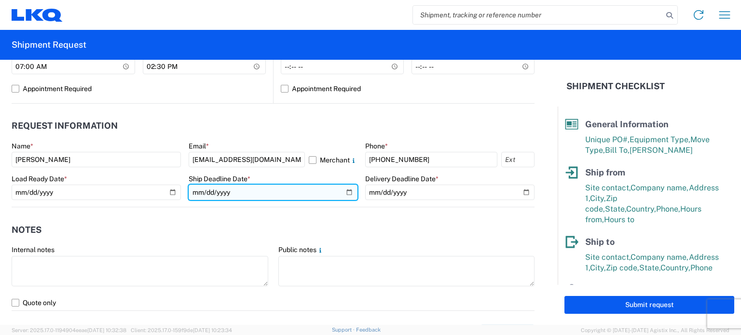
click at [341, 189] on input "date" at bounding box center [273, 192] width 169 height 15
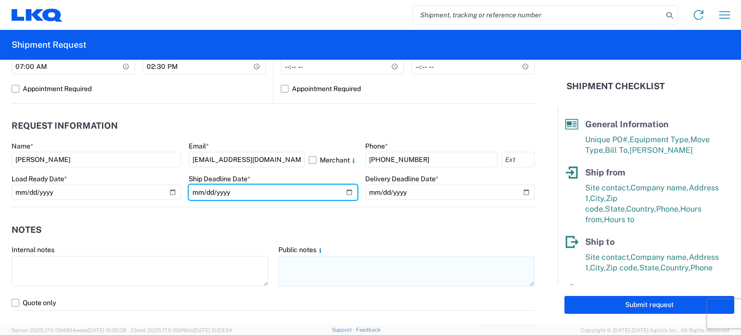
type input "[DATE]"
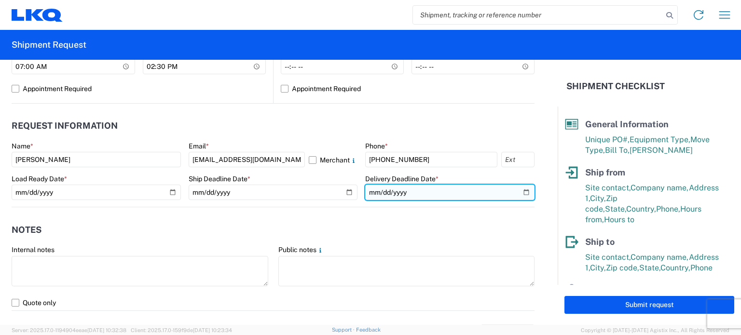
click at [519, 189] on input "date" at bounding box center [449, 192] width 169 height 15
type input "[DATE]"
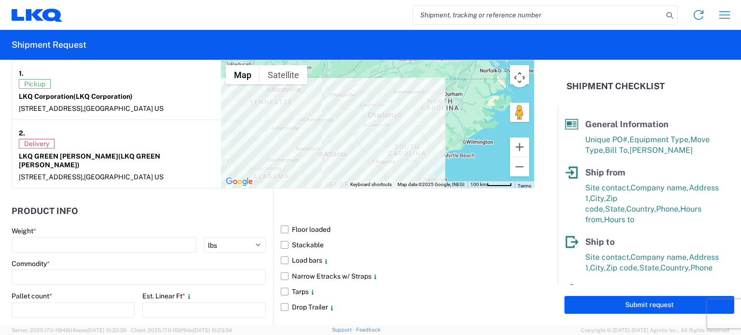
scroll to position [816, 0]
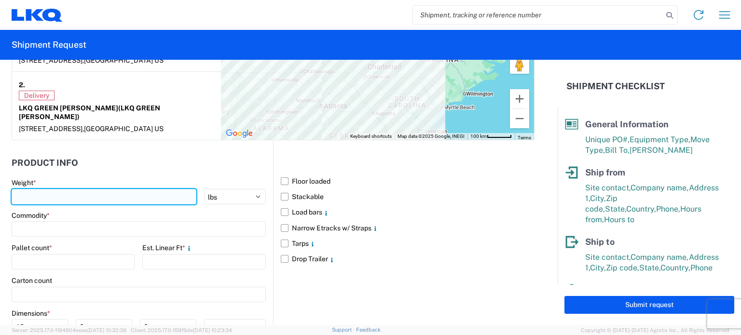
click at [82, 192] on input "number" at bounding box center [104, 196] width 185 height 15
type input "9643"
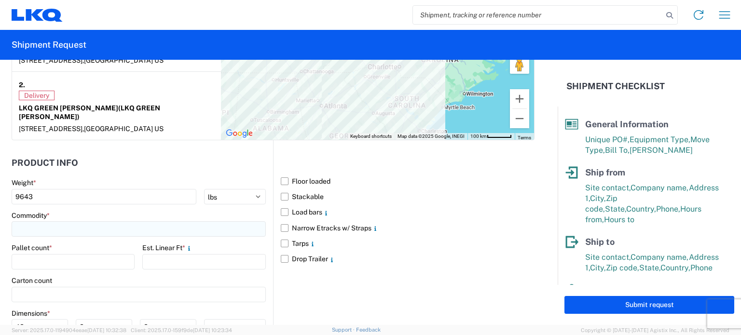
click at [52, 230] on input at bounding box center [139, 228] width 254 height 15
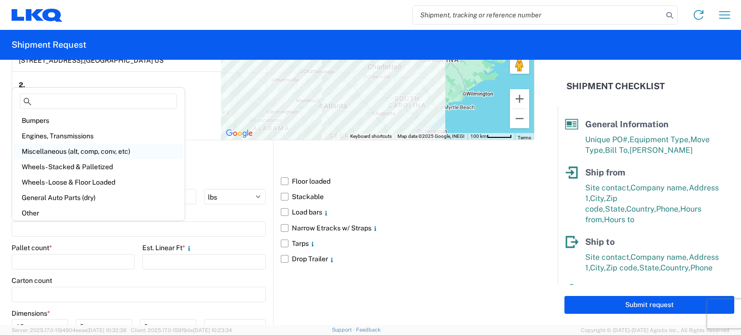
click at [95, 150] on div "Miscellaneous (alt, comp, conv, etc)" at bounding box center [98, 151] width 169 height 15
type input "Miscellaneous (alt, comp, conv, etc)"
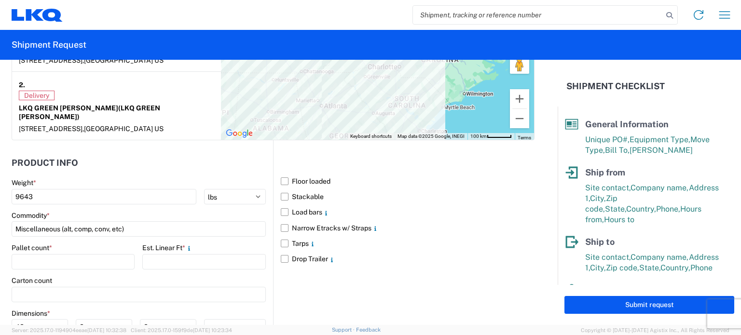
click at [75, 250] on div "Pallet count *" at bounding box center [73, 247] width 123 height 9
click at [87, 255] on input "number" at bounding box center [73, 261] width 123 height 15
type input "12"
click at [164, 259] on input "number" at bounding box center [203, 261] width 123 height 15
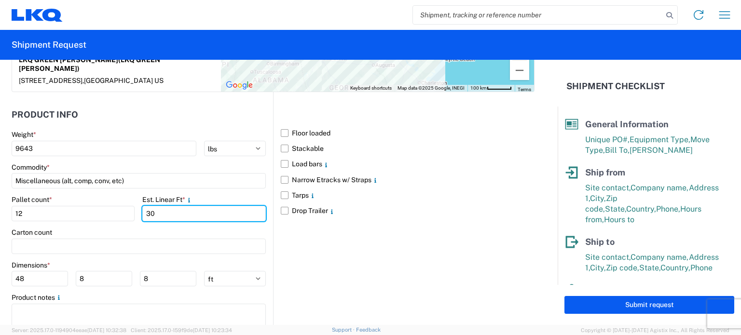
scroll to position [898, 0]
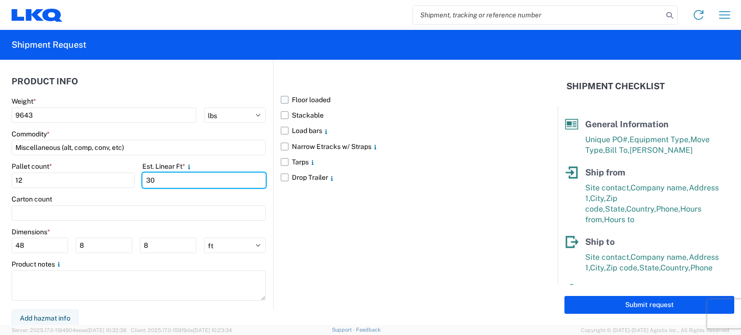
type input "30"
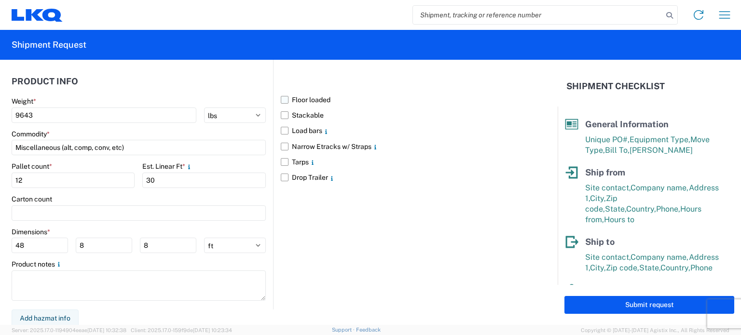
click at [291, 98] on label "Floor loaded" at bounding box center [408, 99] width 254 height 15
click at [0, 0] on input "Floor loaded" at bounding box center [0, 0] width 0 height 0
click at [333, 248] on div "Floor loaded Stackable Load bars Narrow Etracks w/ Straps Tarps Drop Trailer" at bounding box center [403, 184] width 261 height 251
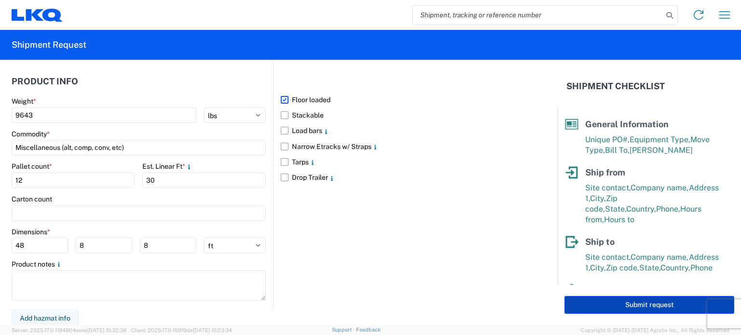
click at [600, 309] on button "Submit request" at bounding box center [649, 305] width 170 height 18
select select "US"
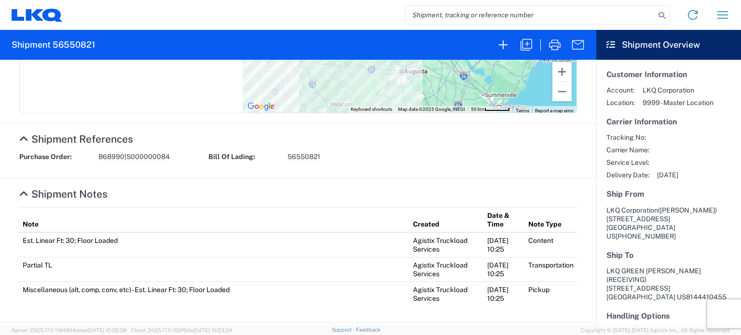
scroll to position [392, 0]
